Goal: Task Accomplishment & Management: Manage account settings

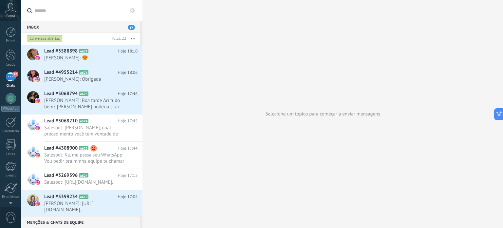
scroll to position [71, 0]
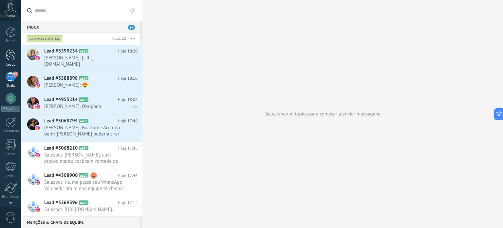
click at [11, 55] on div at bounding box center [11, 54] width 10 height 12
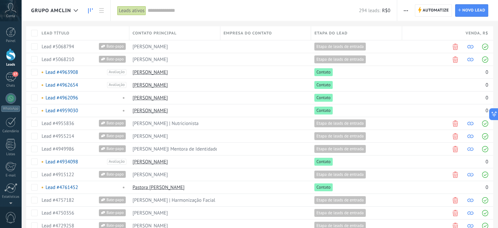
click at [88, 10] on icon at bounding box center [90, 10] width 5 height 5
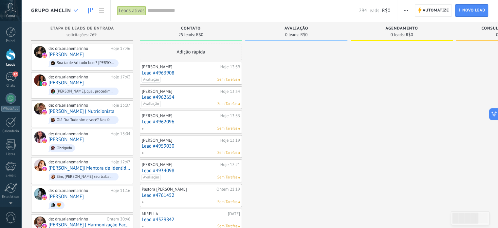
click at [76, 11] on use at bounding box center [76, 10] width 4 height 3
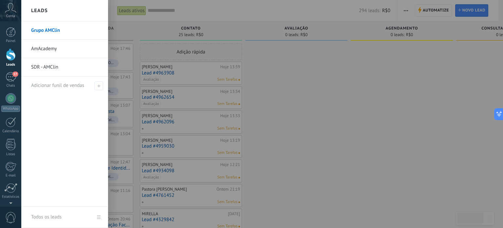
click at [49, 68] on link "SDR - AMClin" at bounding box center [66, 67] width 70 height 18
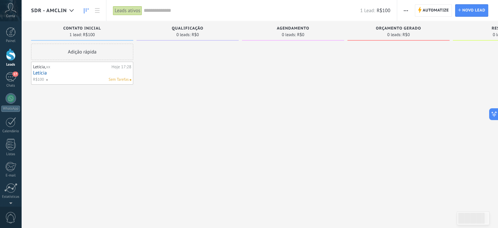
click at [71, 71] on link "Letícia" at bounding box center [82, 73] width 98 height 6
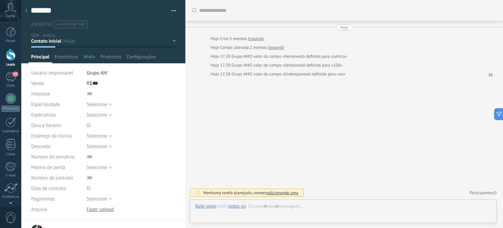
scroll to position [7, 0]
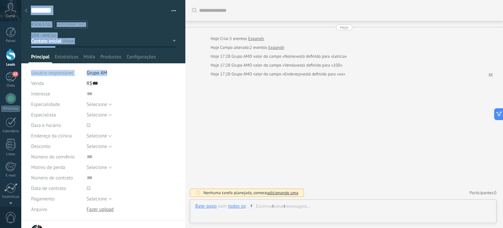
drag, startPoint x: 183, startPoint y: 42, endPoint x: 184, endPoint y: 74, distance: 32.8
click at [184, 74] on div "******* Letícia Salvar e criar Imprimir Gerenciar tags" at bounding box center [103, 114] width 164 height 228
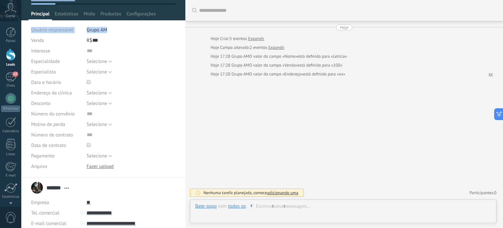
scroll to position [43, 0]
click at [96, 63] on span "Selecione" at bounding box center [97, 61] width 20 height 6
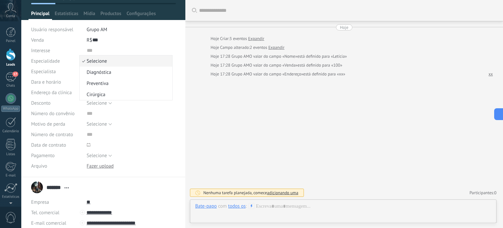
click at [109, 60] on span "Selecione" at bounding box center [125, 61] width 91 height 6
click at [109, 60] on button "Selecione" at bounding box center [99, 61] width 25 height 10
click at [109, 60] on span "Selecione" at bounding box center [125, 61] width 91 height 6
